Goal: Information Seeking & Learning: Stay updated

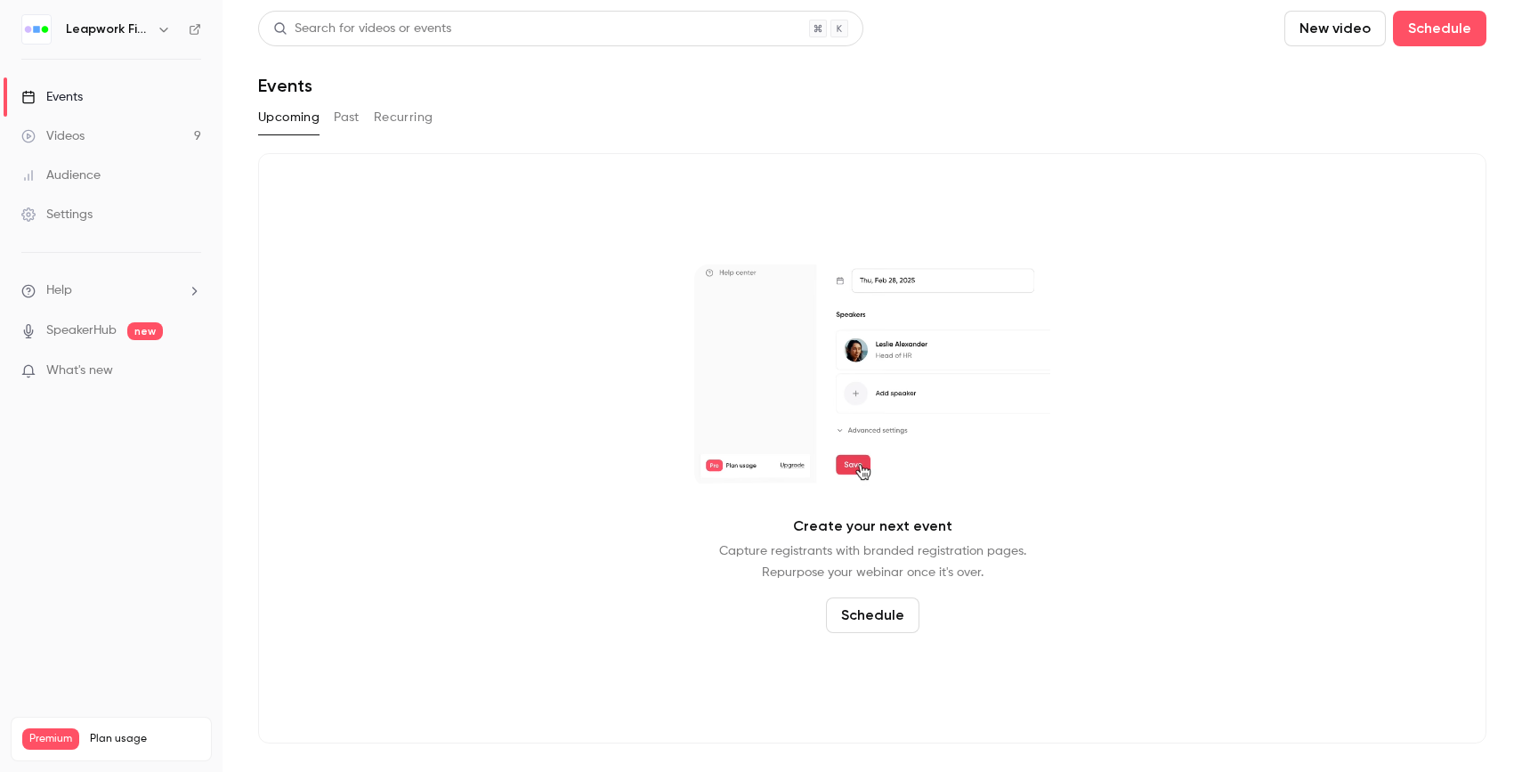
click at [106, 104] on link "Events" at bounding box center [111, 96] width 223 height 39
click at [297, 117] on button "Upcoming" at bounding box center [288, 117] width 61 height 28
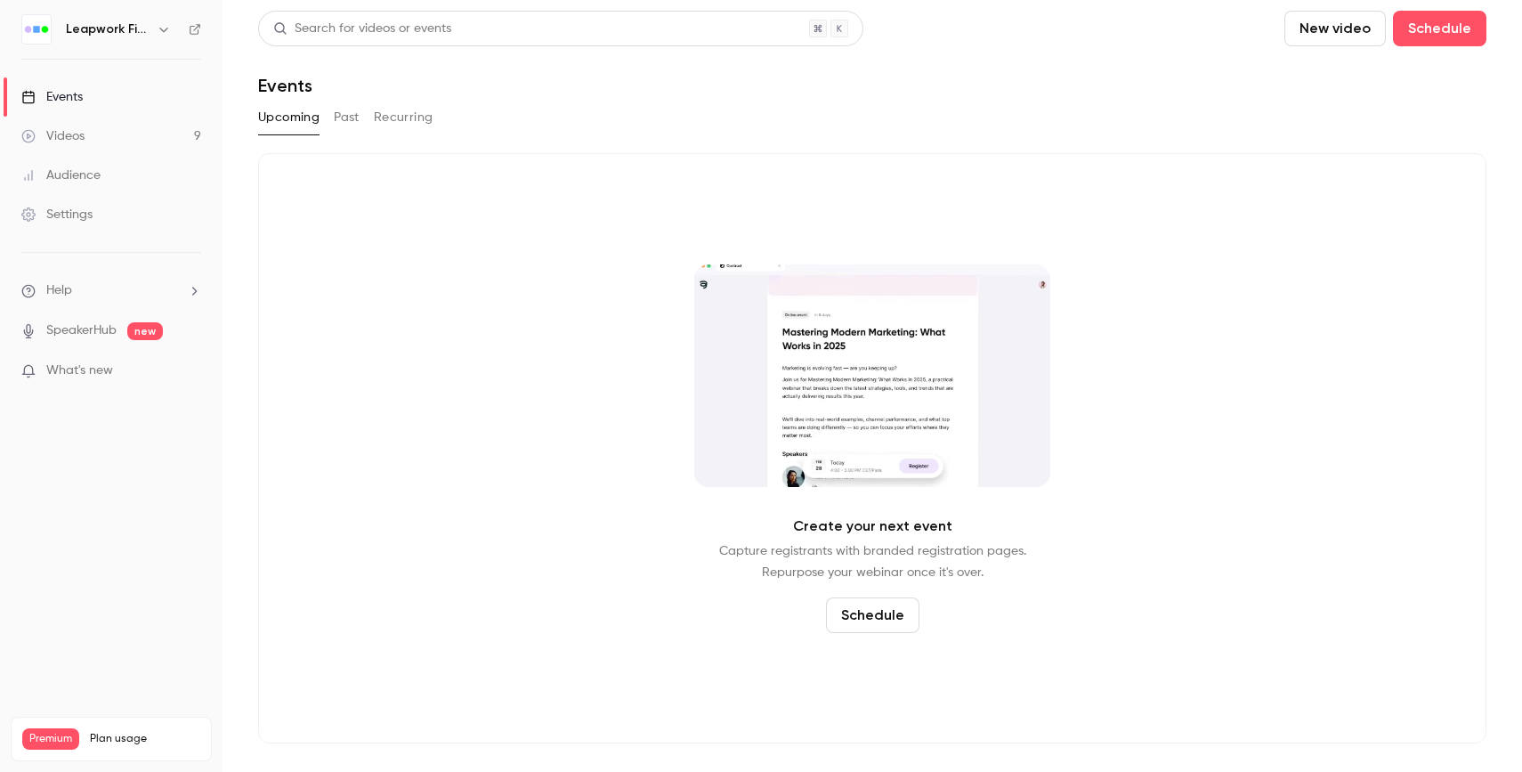
click at [88, 95] on link "Events" at bounding box center [111, 96] width 223 height 39
